Goal: Information Seeking & Learning: Learn about a topic

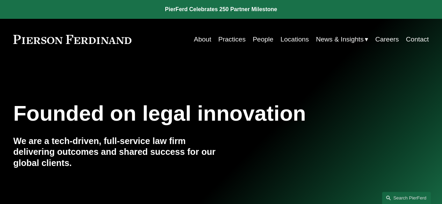
click at [241, 40] on link "Practices" at bounding box center [231, 39] width 27 height 13
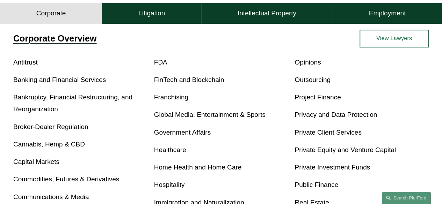
scroll to position [217, 0]
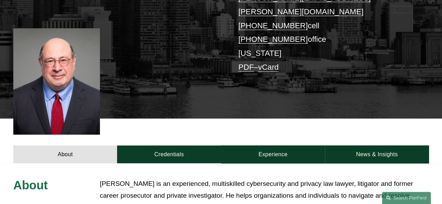
scroll to position [191, 0]
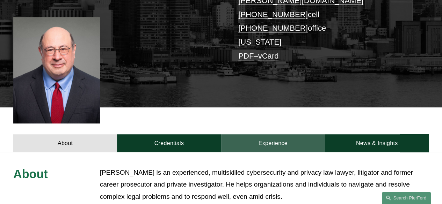
click at [285, 135] on link "Experience" at bounding box center [273, 144] width 104 height 18
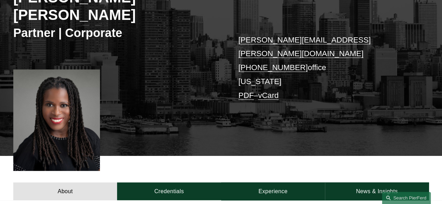
scroll to position [121, 0]
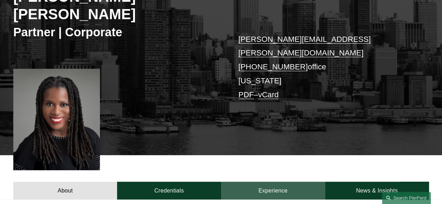
click at [298, 182] on link "Experience" at bounding box center [273, 191] width 104 height 18
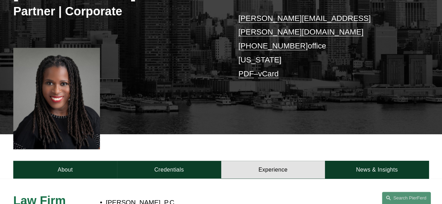
scroll to position [142, 0]
